Goal: Information Seeking & Learning: Learn about a topic

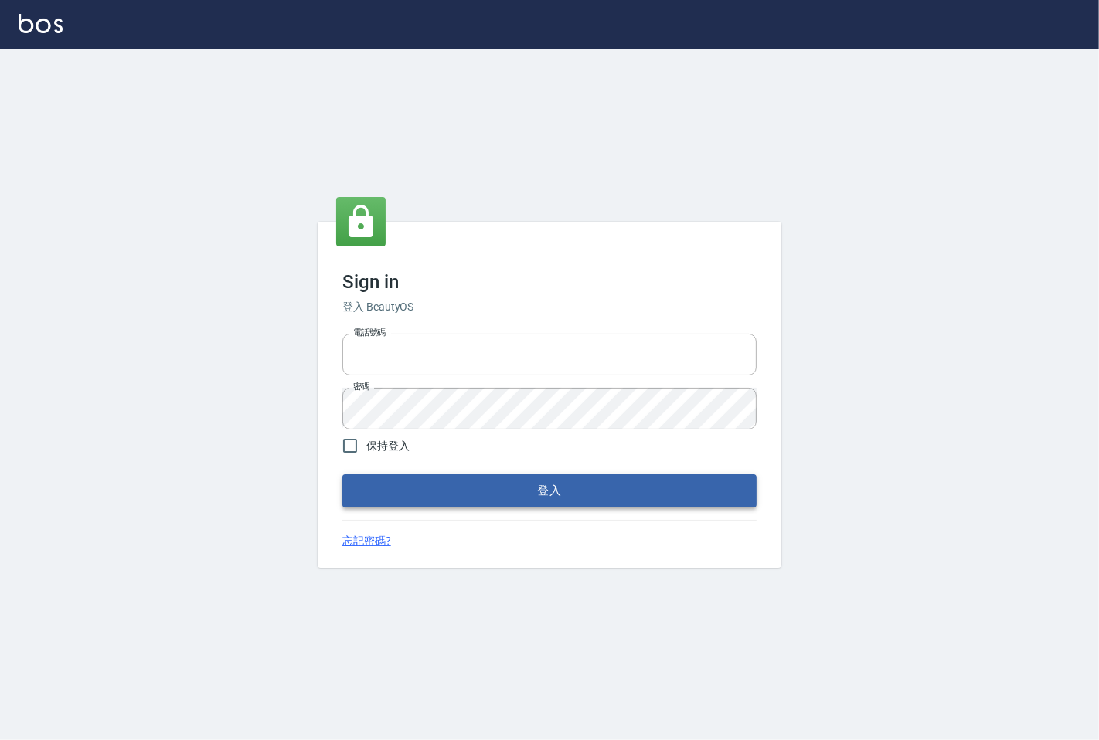
type input "25331148"
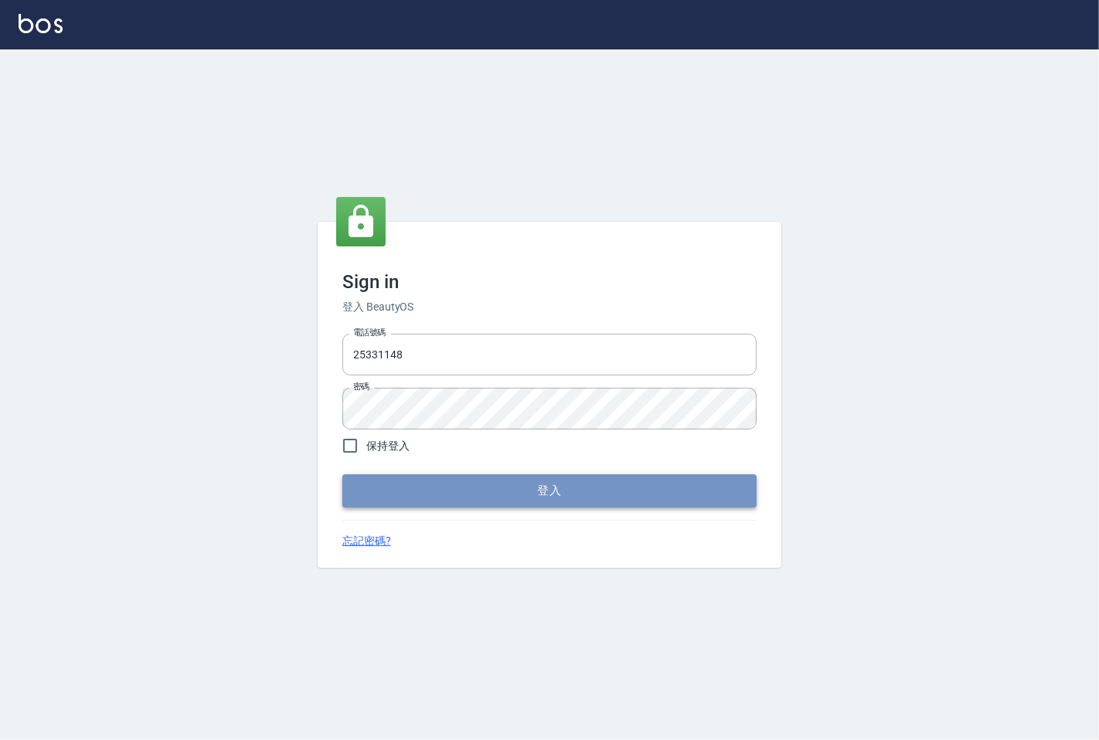
click at [513, 492] on button "登入" at bounding box center [549, 490] width 414 height 32
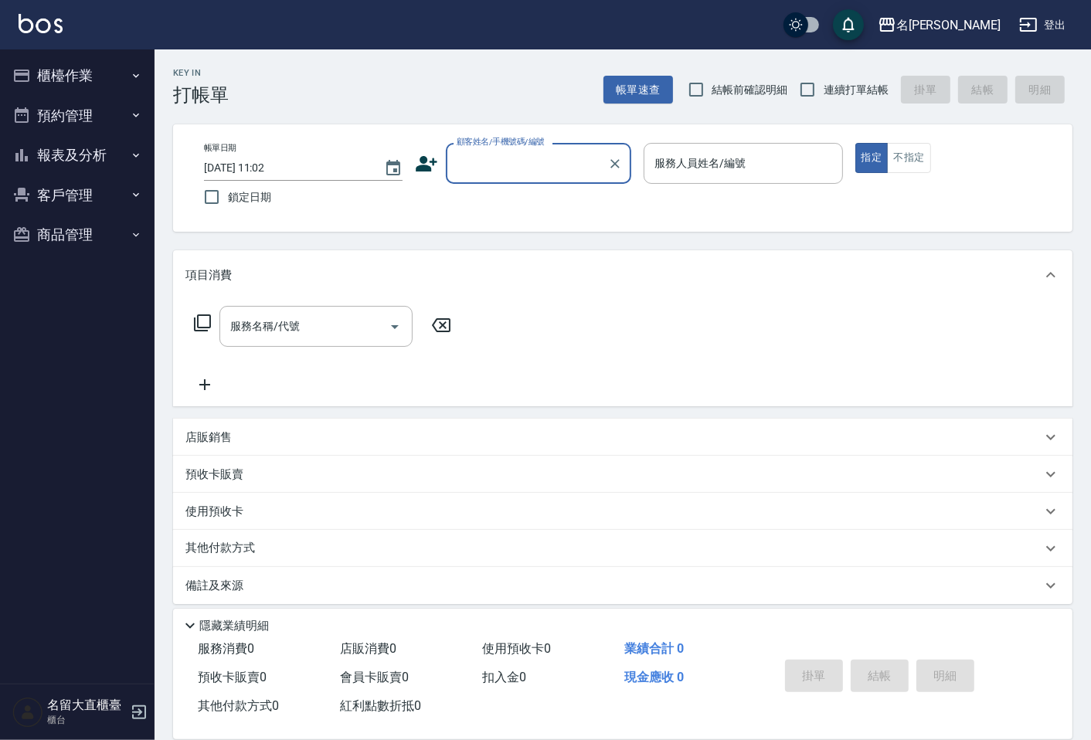
click at [109, 85] on button "櫃檯作業" at bounding box center [77, 76] width 142 height 40
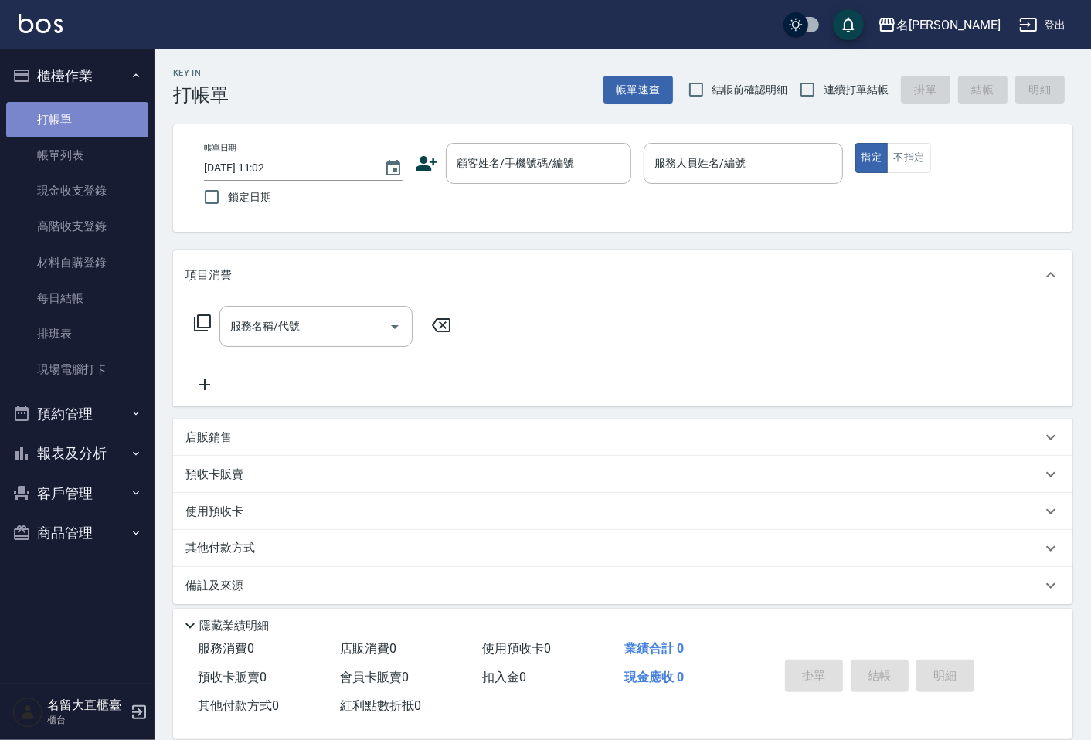
drag, startPoint x: 104, startPoint y: 121, endPoint x: 106, endPoint y: 132, distance: 11.7
click at [104, 121] on link "打帳單" at bounding box center [77, 120] width 142 height 36
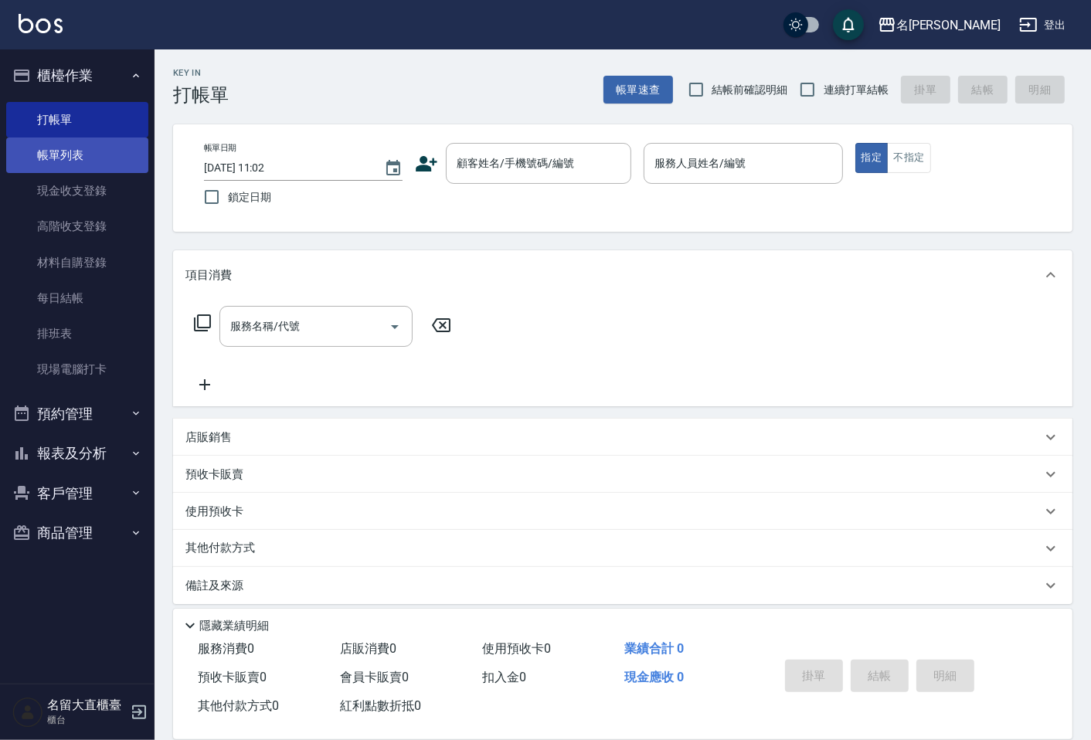
click at [106, 143] on link "帳單列表" at bounding box center [77, 156] width 142 height 36
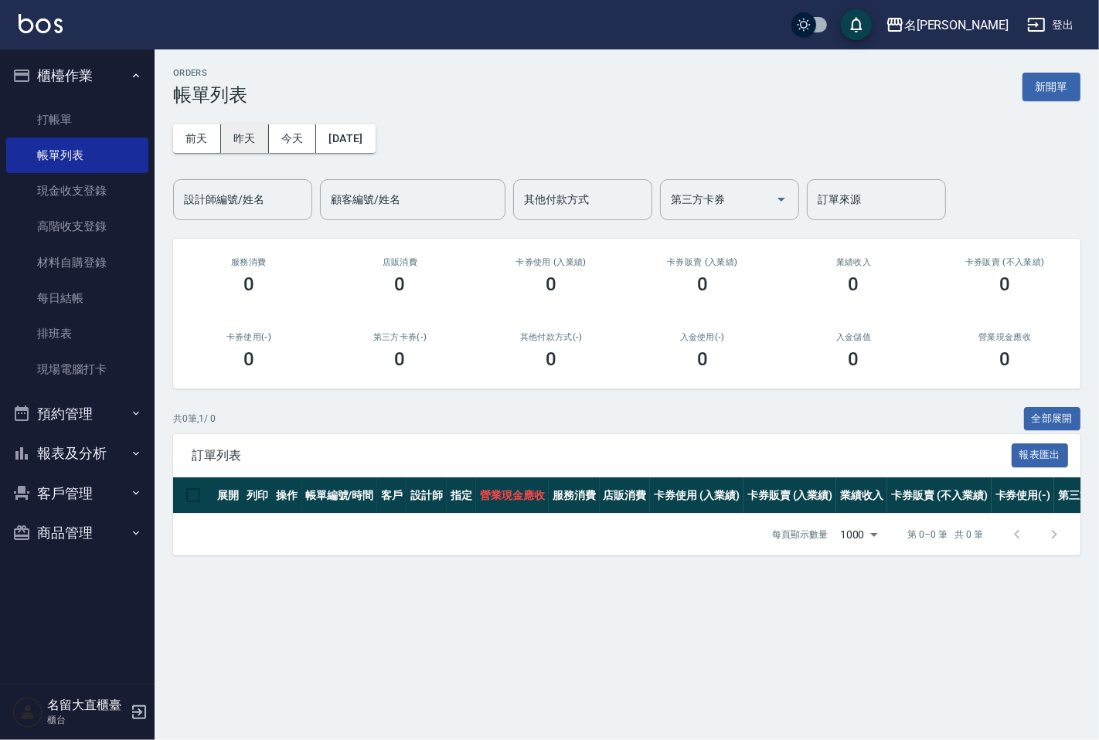
click at [246, 137] on button "昨天" at bounding box center [245, 138] width 48 height 29
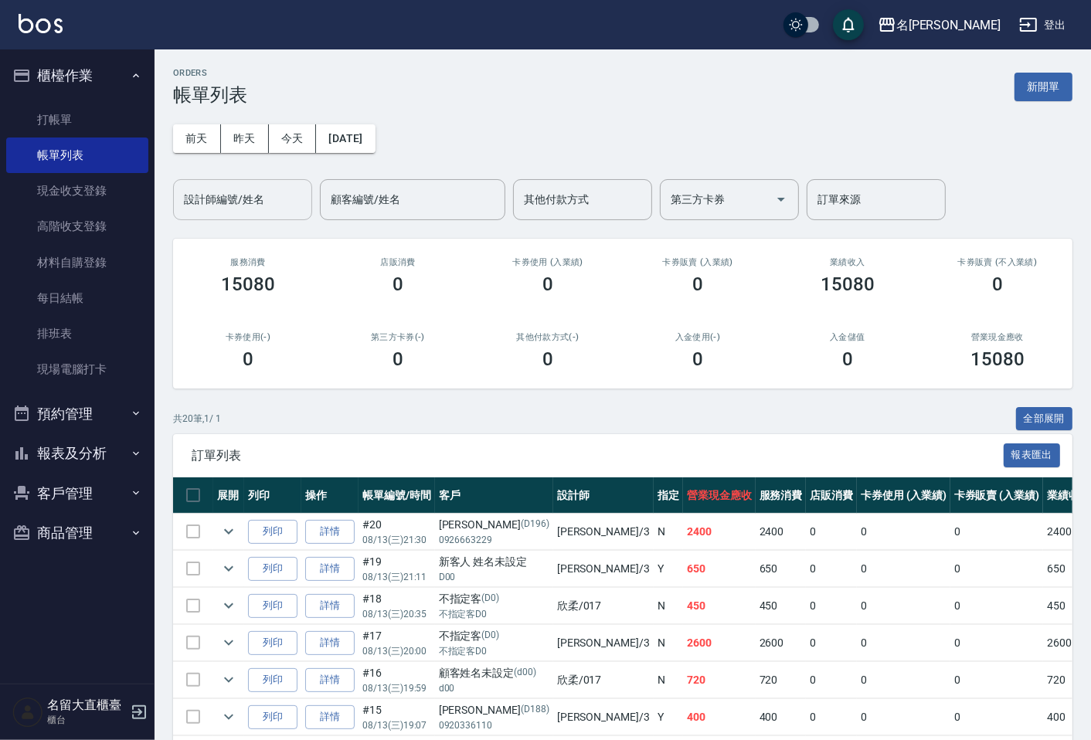
click at [264, 202] on input "設計師編號/姓名" at bounding box center [242, 199] width 125 height 27
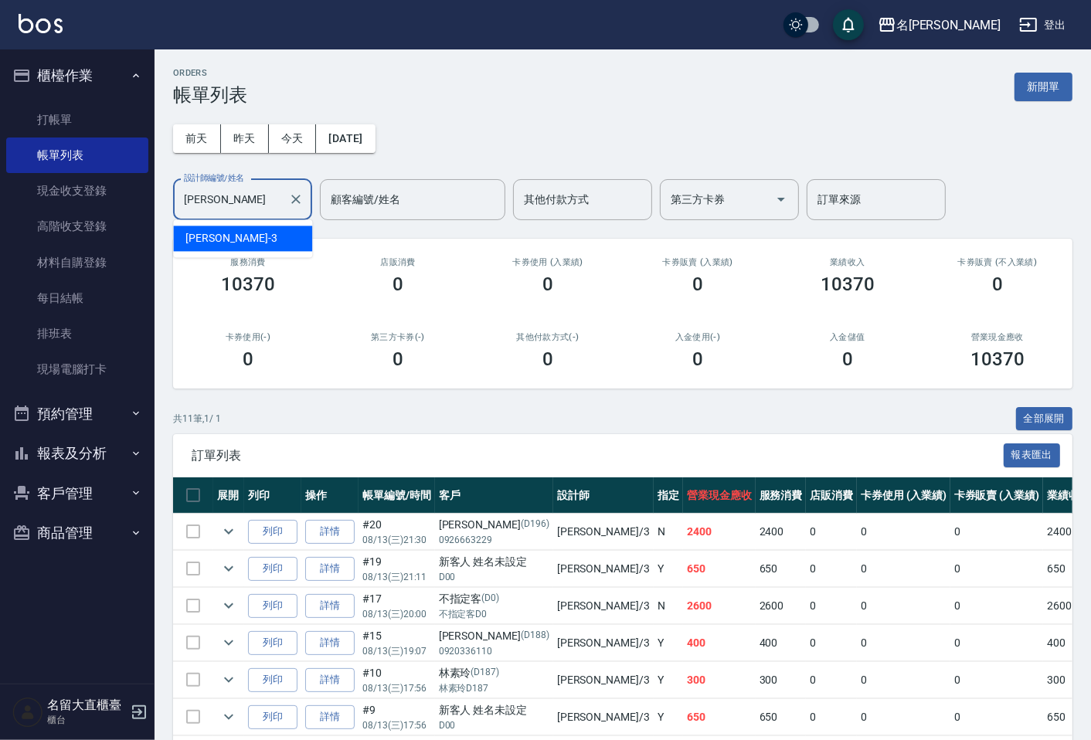
type input "郭"
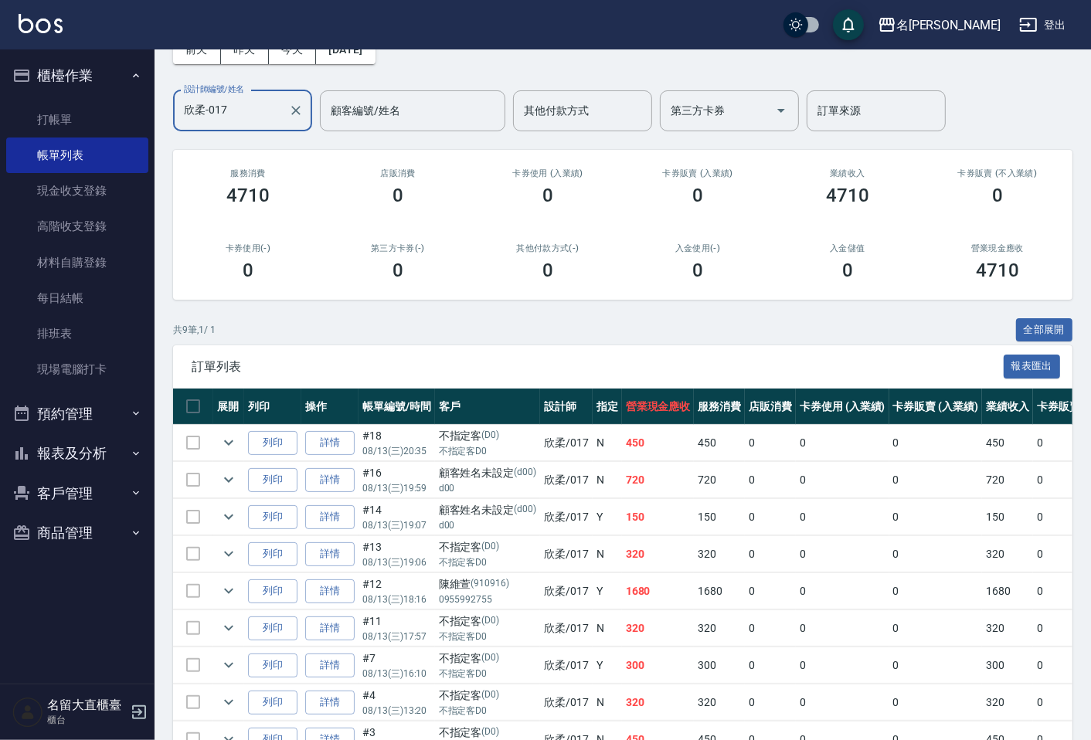
scroll to position [172, 0]
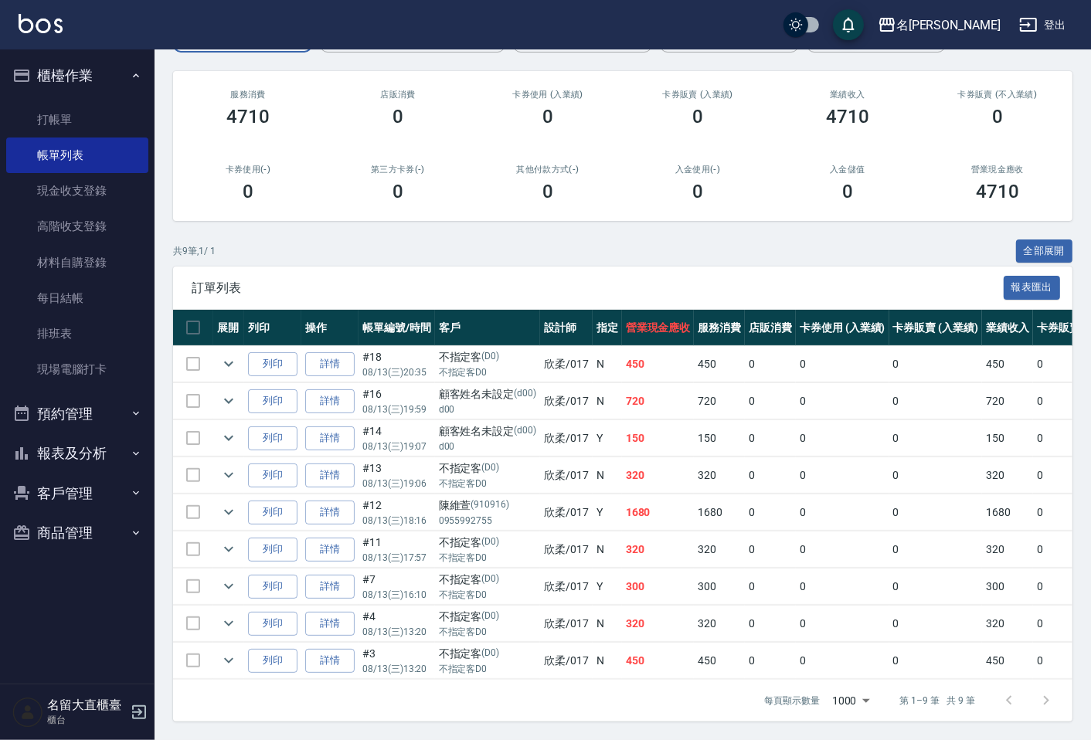
type input "欣柔-017"
click at [134, 434] on button "報表及分析" at bounding box center [77, 454] width 142 height 40
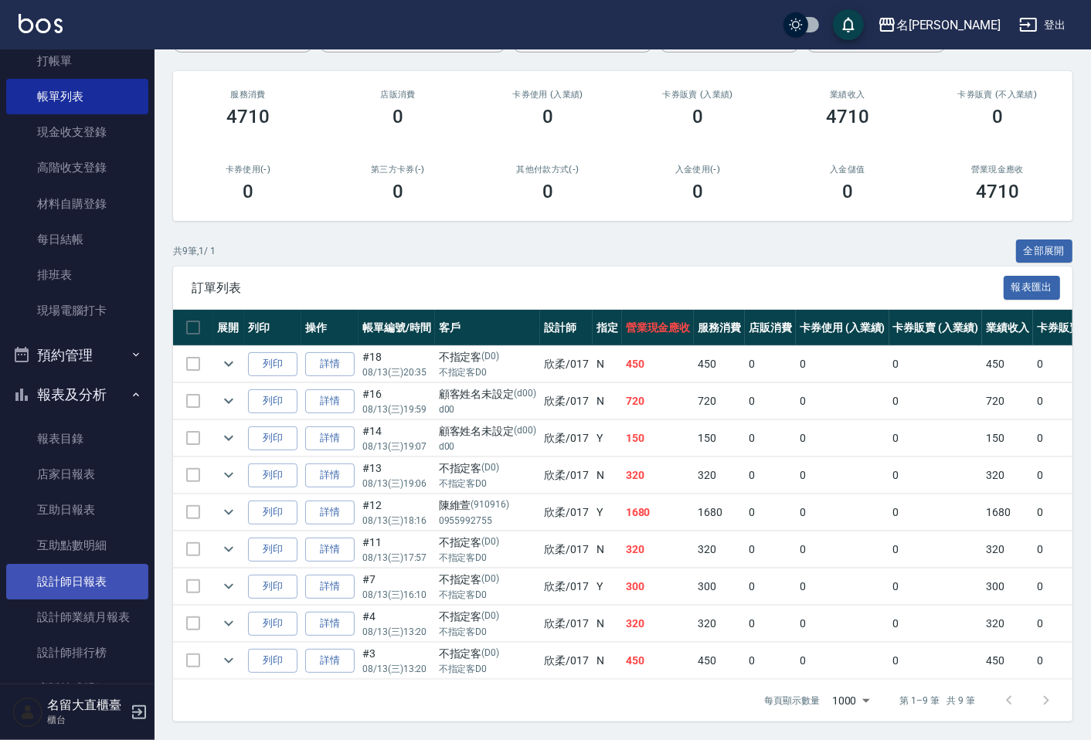
scroll to position [86, 0]
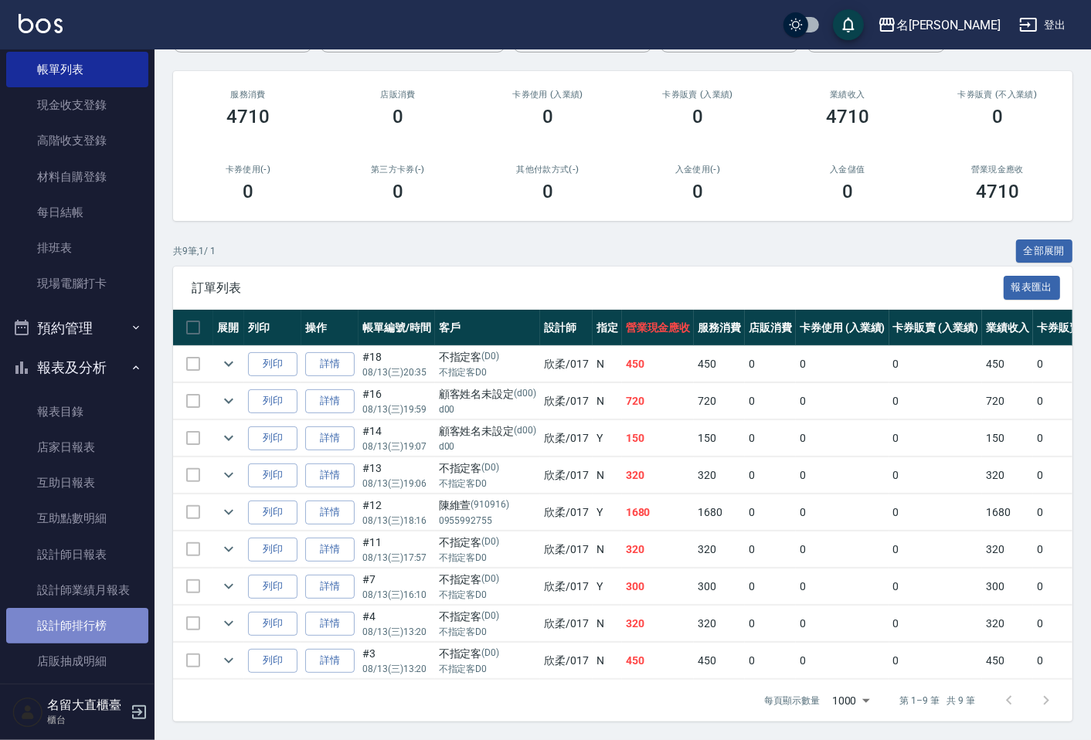
click at [100, 613] on link "設計師排行榜" at bounding box center [77, 626] width 142 height 36
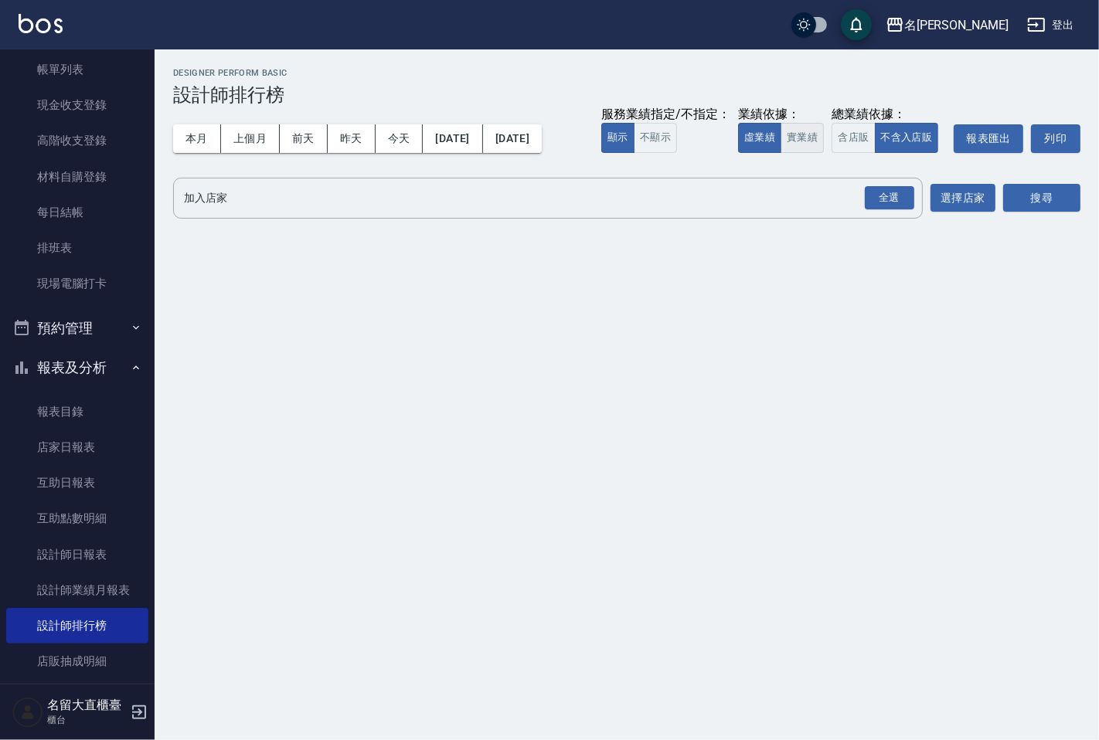
click at [790, 141] on button "實業績" at bounding box center [802, 138] width 43 height 30
click at [787, 179] on div "全選 加入店家" at bounding box center [548, 198] width 750 height 41
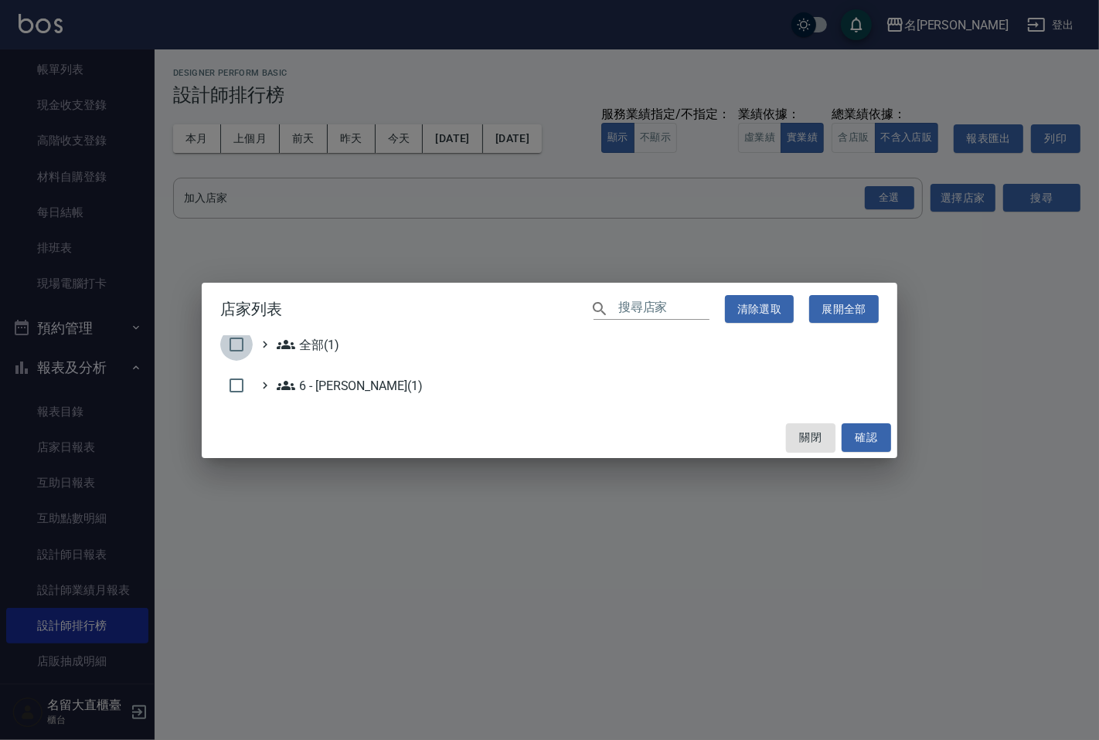
click at [234, 344] on input "checkbox" at bounding box center [236, 344] width 32 height 32
checkbox input "true"
click at [858, 438] on button "確認" at bounding box center [866, 437] width 49 height 29
checkbox input "false"
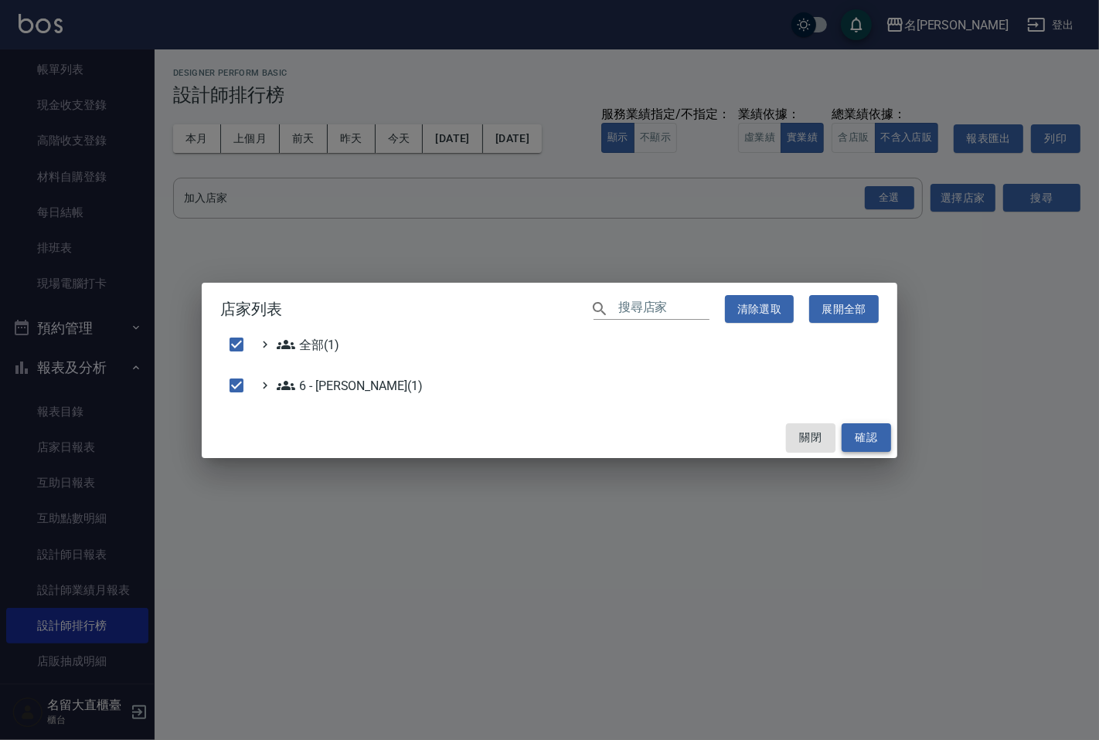
checkbox input "false"
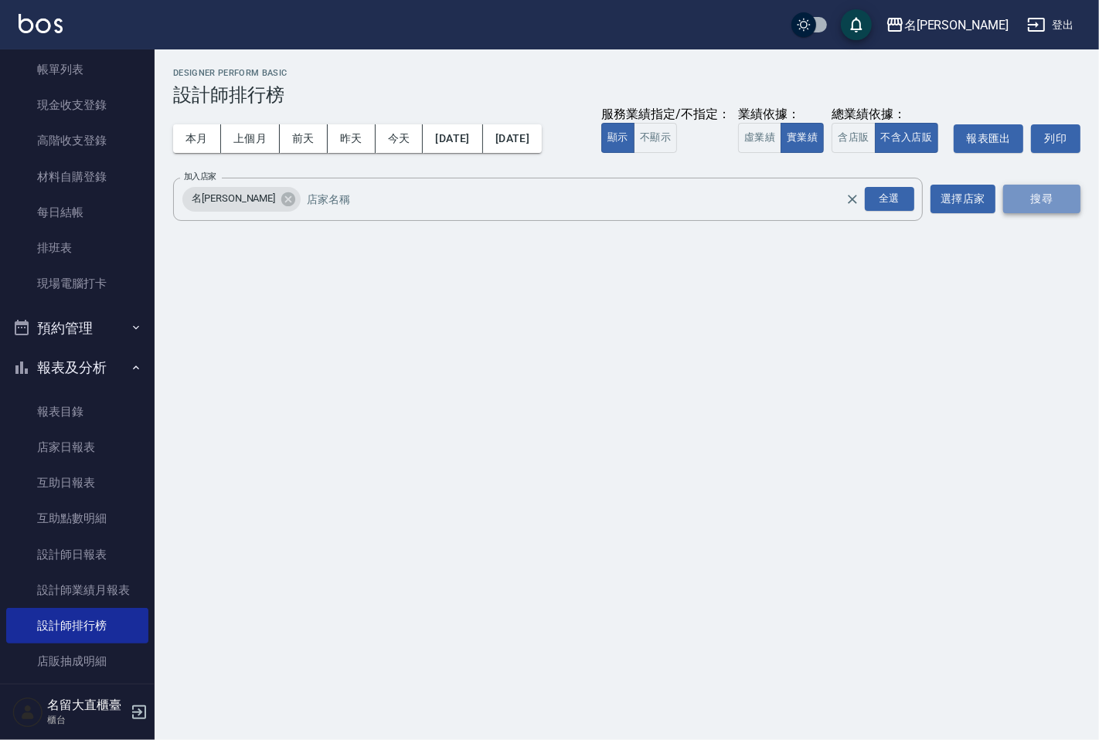
click at [1045, 209] on button "搜尋" at bounding box center [1041, 199] width 77 height 29
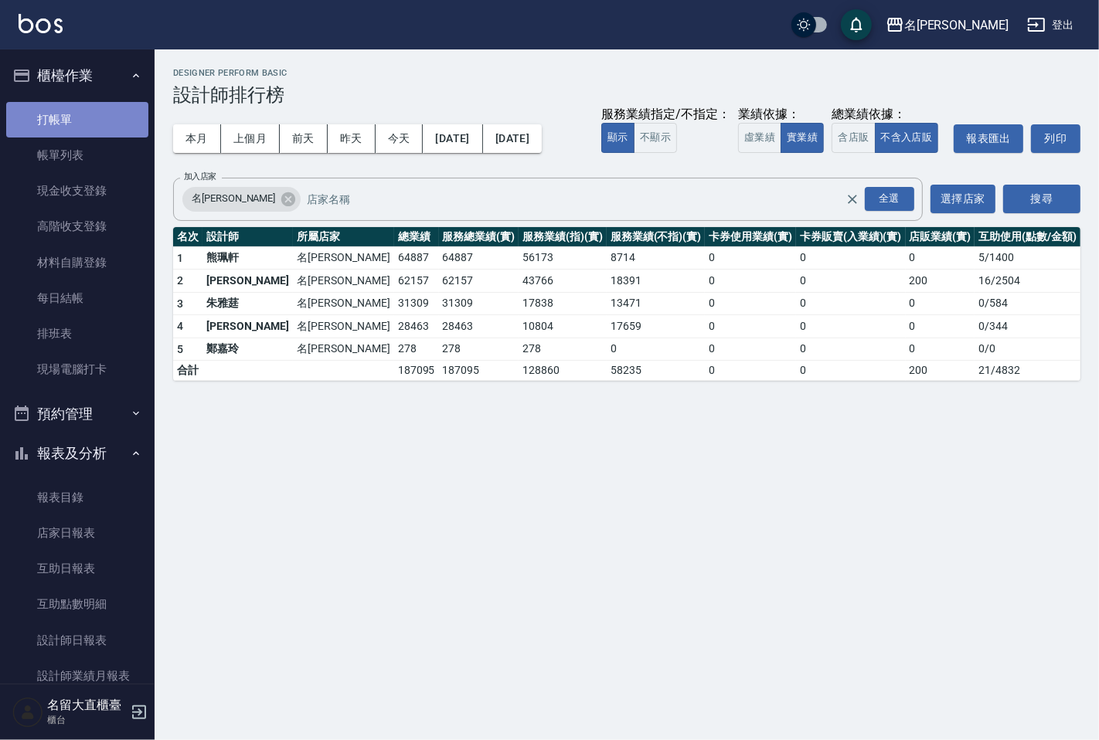
click at [78, 135] on link "打帳單" at bounding box center [77, 120] width 142 height 36
